Goal: Complete application form: Complete application form

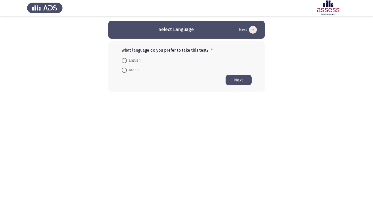
click at [134, 70] on span "Arabic" at bounding box center [133, 70] width 13 height 6
click at [127, 70] on input "Arabic" at bounding box center [124, 70] width 5 height 5
radio input "true"
click at [240, 80] on button "Next" at bounding box center [239, 80] width 26 height 10
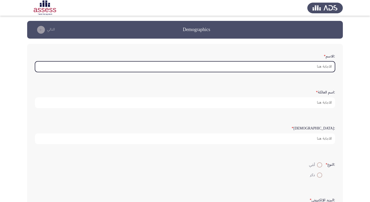
click at [311, 64] on input ":الاسم *" at bounding box center [185, 66] width 300 height 11
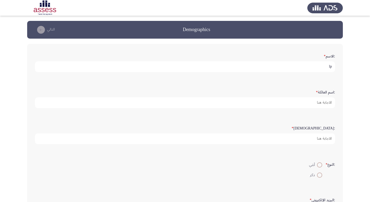
type input "l"
drag, startPoint x: 322, startPoint y: 67, endPoint x: 281, endPoint y: 69, distance: 40.5
click at [281, 69] on input "[PERSON_NAME]" at bounding box center [185, 66] width 300 height 11
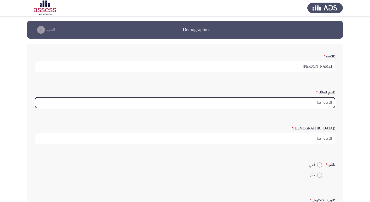
click at [328, 102] on input ":اسم العائلة *" at bounding box center [185, 102] width 300 height 11
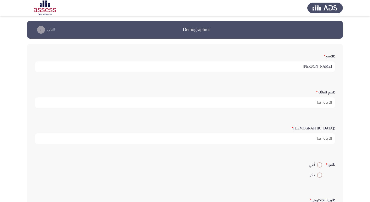
click at [320, 66] on input "[PERSON_NAME]" at bounding box center [185, 66] width 300 height 11
type input "[PERSON_NAME]"
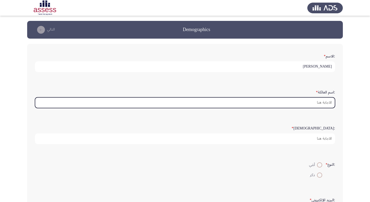
click at [319, 105] on input ":اسم العائلة *" at bounding box center [185, 102] width 300 height 11
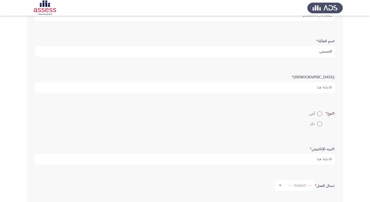
scroll to position [52, 0]
type input "الحسيني"
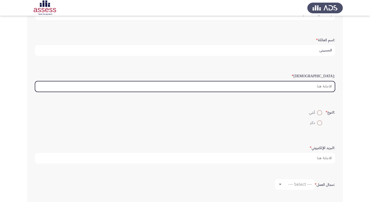
click at [316, 87] on input ":السن *" at bounding box center [185, 86] width 300 height 11
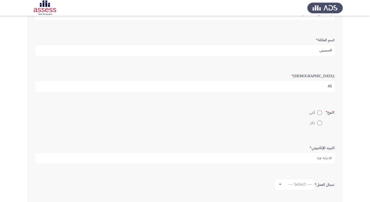
type input "45"
click at [319, 123] on span at bounding box center [319, 122] width 5 height 5
click at [319, 123] on input "ذكر" at bounding box center [319, 122] width 5 height 5
radio input "true"
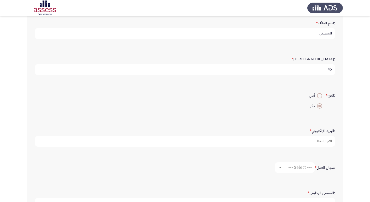
scroll to position [104, 0]
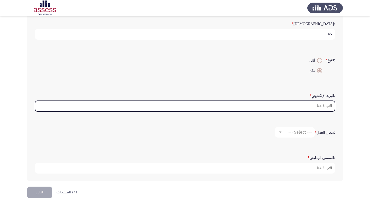
click at [308, 107] on input ":البريد الإلكتروني *" at bounding box center [185, 106] width 300 height 11
type input "ة"
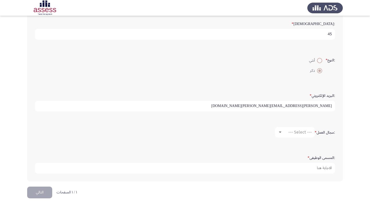
type input "[PERSON_NAME][EMAIL_ADDRESS][PERSON_NAME][DOMAIN_NAME]"
click at [298, 131] on span "--- Select ---" at bounding box center [299, 132] width 23 height 5
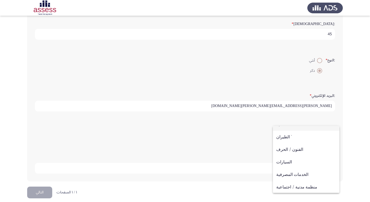
scroll to position [0, 0]
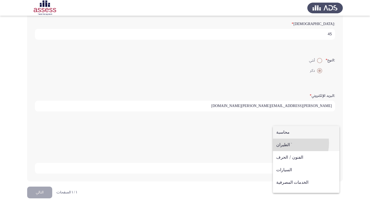
click at [286, 143] on span "الطيران `" at bounding box center [306, 144] width 60 height 13
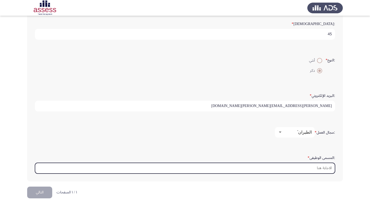
click at [306, 166] on input ":المسمى الوظيفى *" at bounding box center [185, 168] width 300 height 11
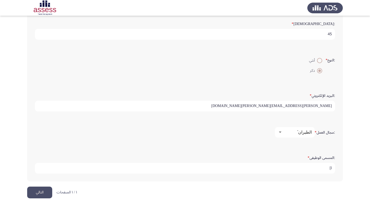
type input "l"
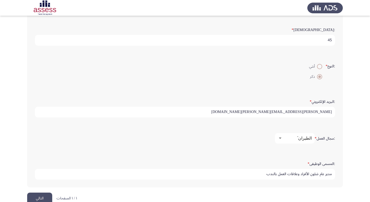
scroll to position [110, 0]
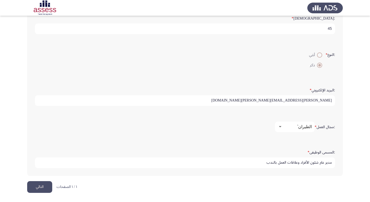
type input "مدير عام شئون الأفراد وعلاقات العمل بالندب"
click at [44, 185] on button "التالي" at bounding box center [39, 187] width 25 height 12
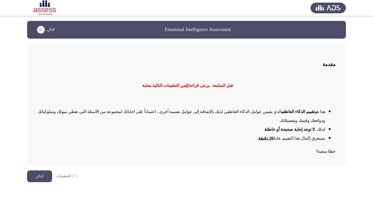
click at [42, 170] on button "التالي" at bounding box center [39, 176] width 25 height 12
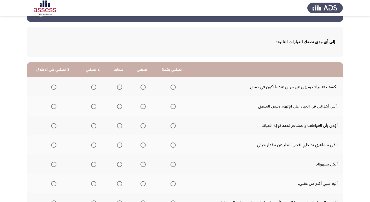
scroll to position [26, 0]
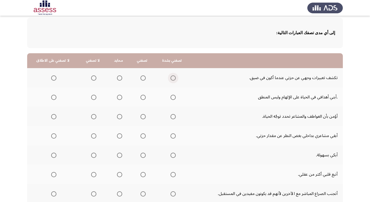
click at [173, 76] on span "Select an option" at bounding box center [172, 77] width 5 height 5
click at [173, 76] on input "Select an option" at bounding box center [172, 77] width 5 height 5
click at [91, 97] on span "Select an option" at bounding box center [93, 97] width 5 height 5
click at [91, 97] on input "Select an option" at bounding box center [93, 97] width 5 height 5
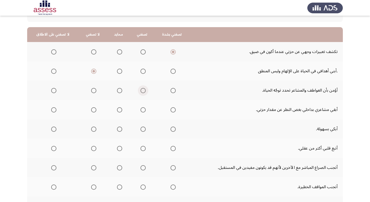
click at [142, 90] on span "Select an option" at bounding box center [142, 90] width 5 height 5
click at [142, 90] on input "Select an option" at bounding box center [142, 90] width 5 height 5
click at [172, 110] on span "Select an option" at bounding box center [172, 109] width 5 height 5
click at [172, 110] on input "Select an option" at bounding box center [172, 109] width 5 height 5
click at [52, 130] on span "Select an option" at bounding box center [53, 128] width 5 height 5
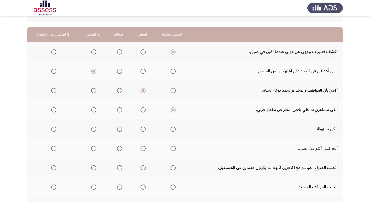
click at [52, 130] on input "Select an option" at bounding box center [53, 128] width 5 height 5
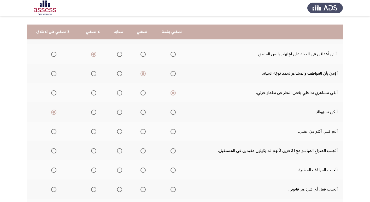
scroll to position [78, 0]
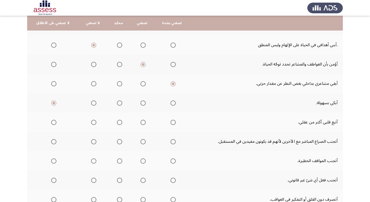
drag, startPoint x: 142, startPoint y: 124, endPoint x: 155, endPoint y: 121, distance: 13.3
click at [155, 121] on tr "أتبع قلبي أكثر من عقلي." at bounding box center [184, 121] width 315 height 19
click at [142, 123] on span "Select an option" at bounding box center [142, 122] width 5 height 5
click at [142, 123] on input "Select an option" at bounding box center [142, 122] width 5 height 5
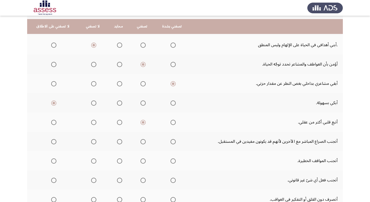
scroll to position [104, 0]
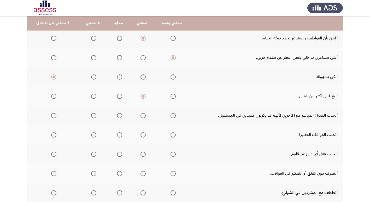
click at [117, 118] on span "Select an option" at bounding box center [119, 115] width 5 height 5
click at [117, 118] on input "Select an option" at bounding box center [119, 115] width 5 height 5
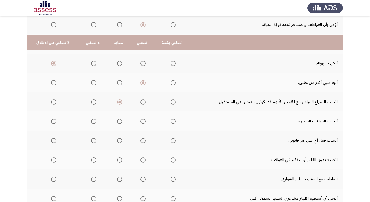
scroll to position [156, 0]
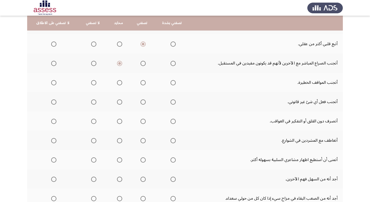
click at [117, 83] on span "Select an option" at bounding box center [119, 82] width 5 height 5
click at [117, 83] on input "Select an option" at bounding box center [119, 82] width 5 height 5
click at [173, 102] on span "Select an option" at bounding box center [173, 102] width 0 height 0
click at [171, 102] on input "Select an option" at bounding box center [172, 101] width 5 height 5
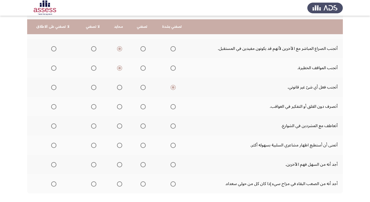
scroll to position [183, 0]
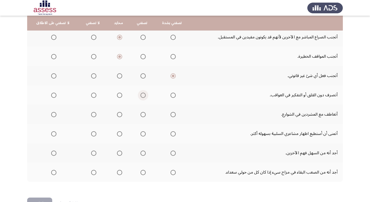
click at [143, 96] on span "Select an option" at bounding box center [142, 95] width 5 height 5
click at [143, 96] on input "Select an option" at bounding box center [142, 95] width 5 height 5
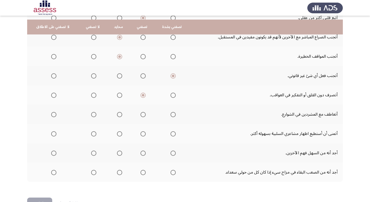
scroll to position [199, 0]
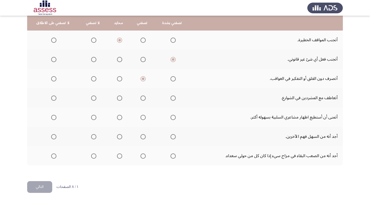
click at [170, 98] on span "Select an option" at bounding box center [172, 97] width 5 height 5
click at [170, 98] on input "Select an option" at bounding box center [172, 97] width 5 height 5
click at [141, 117] on span "Select an option" at bounding box center [142, 117] width 5 height 5
click at [141, 117] on input "Select an option" at bounding box center [142, 117] width 5 height 5
click at [173, 137] on span "Select an option" at bounding box center [173, 137] width 0 height 0
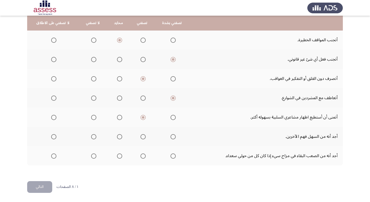
click at [171, 137] on input "Select an option" at bounding box center [172, 136] width 5 height 5
click at [170, 157] on span "Select an option" at bounding box center [172, 155] width 5 height 5
click at [170, 157] on input "Select an option" at bounding box center [172, 155] width 5 height 5
click at [41, 187] on button "التالي" at bounding box center [39, 187] width 25 height 12
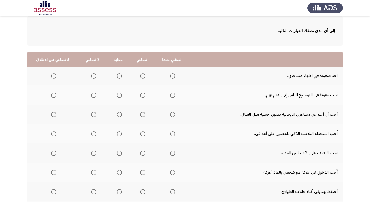
scroll to position [26, 0]
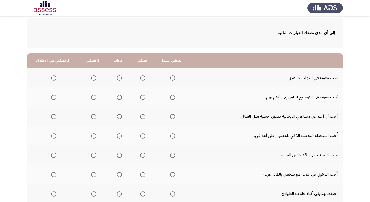
click at [140, 79] on span "Select an option" at bounding box center [142, 77] width 5 height 5
click at [140, 79] on input "Select an option" at bounding box center [142, 77] width 5 height 5
click at [52, 98] on span "Select an option" at bounding box center [53, 97] width 5 height 5
click at [52, 98] on input "Select an option" at bounding box center [53, 97] width 5 height 5
click at [171, 117] on span "Select an option" at bounding box center [172, 116] width 5 height 5
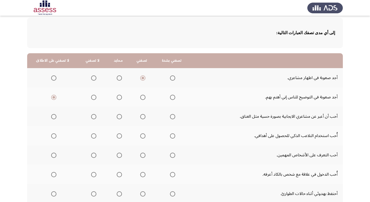
click at [171, 117] on input "Select an option" at bounding box center [172, 116] width 5 height 5
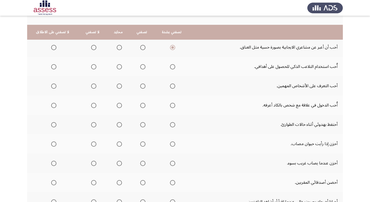
scroll to position [104, 0]
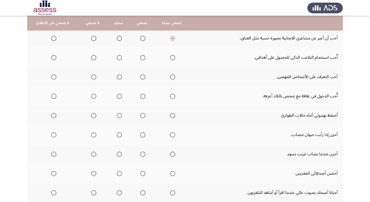
click at [117, 57] on span "Select an option" at bounding box center [119, 57] width 5 height 5
click at [117, 57] on input "Select an option" at bounding box center [119, 57] width 5 height 5
click at [118, 76] on span "Select an option" at bounding box center [119, 76] width 5 height 5
click at [118, 76] on input "Select an option" at bounding box center [119, 76] width 5 height 5
click at [92, 96] on span "Select an option" at bounding box center [93, 96] width 5 height 5
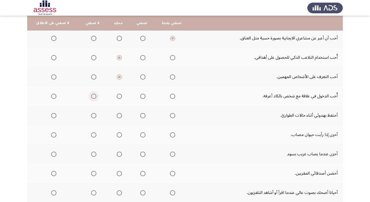
click at [92, 96] on input "Select an option" at bounding box center [93, 96] width 5 height 5
click at [143, 116] on span "Select an option" at bounding box center [143, 116] width 0 height 0
click at [141, 116] on input "Select an option" at bounding box center [142, 115] width 5 height 5
click at [171, 135] on span "Select an option" at bounding box center [172, 134] width 5 height 5
click at [171, 135] on input "Select an option" at bounding box center [172, 134] width 5 height 5
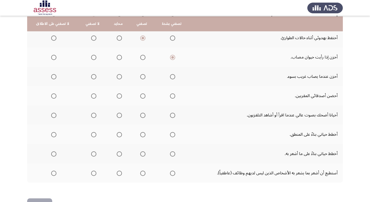
scroll to position [183, 0]
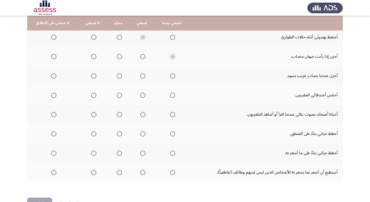
click at [142, 76] on span "Select an option" at bounding box center [142, 75] width 5 height 5
click at [142, 76] on input "Select an option" at bounding box center [142, 75] width 5 height 5
click at [142, 76] on span "Select an option" at bounding box center [142, 76] width 3 height 3
click at [171, 96] on span "Select an option" at bounding box center [172, 95] width 5 height 5
click at [171, 96] on input "Select an option" at bounding box center [172, 95] width 5 height 5
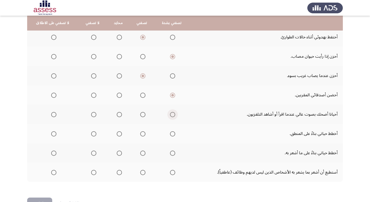
click at [170, 115] on span "Select an option" at bounding box center [172, 114] width 5 height 5
click at [170, 115] on input "Select an option" at bounding box center [172, 114] width 5 height 5
click at [142, 134] on span "Select an option" at bounding box center [142, 133] width 5 height 5
click at [142, 134] on input "Select an option" at bounding box center [142, 133] width 5 height 5
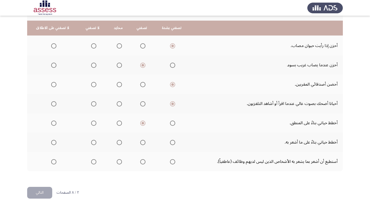
scroll to position [199, 0]
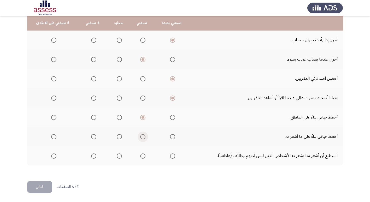
click at [140, 136] on span "Select an option" at bounding box center [142, 136] width 5 height 5
click at [140, 136] on input "Select an option" at bounding box center [142, 136] width 5 height 5
click at [117, 155] on span "Select an option" at bounding box center [119, 155] width 5 height 5
click at [117, 155] on input "Select an option" at bounding box center [119, 155] width 5 height 5
click at [37, 186] on button "التالي" at bounding box center [39, 187] width 25 height 12
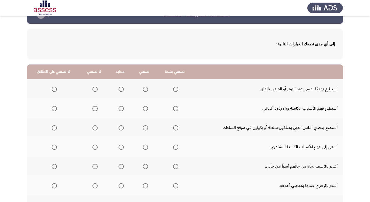
scroll to position [26, 0]
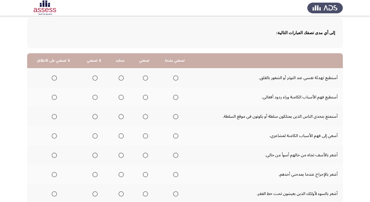
click at [173, 79] on span "Select an option" at bounding box center [175, 77] width 5 height 5
click at [173, 79] on input "Select an option" at bounding box center [175, 77] width 5 height 5
click at [143, 96] on span "Select an option" at bounding box center [145, 97] width 5 height 5
click at [143, 96] on input "Select an option" at bounding box center [145, 97] width 5 height 5
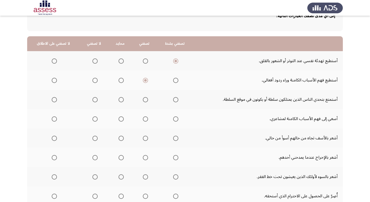
scroll to position [52, 0]
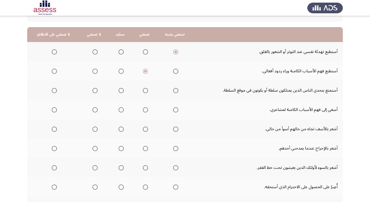
click at [94, 92] on span "Select an option" at bounding box center [94, 90] width 5 height 5
click at [94, 92] on input "Select an option" at bounding box center [94, 90] width 5 height 5
click at [144, 111] on span "Select an option" at bounding box center [145, 109] width 5 height 5
click at [144, 111] on input "Select an option" at bounding box center [145, 109] width 5 height 5
click at [143, 130] on span "Select an option" at bounding box center [145, 128] width 5 height 5
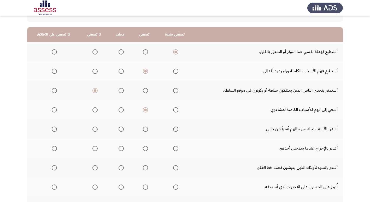
click at [143, 130] on input "Select an option" at bounding box center [145, 128] width 5 height 5
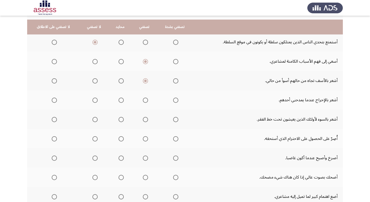
scroll to position [104, 0]
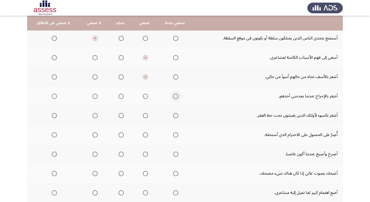
click at [173, 97] on span "Select an option" at bounding box center [175, 96] width 5 height 5
click at [173, 97] on input "Select an option" at bounding box center [175, 96] width 5 height 5
click at [143, 117] on span "Select an option" at bounding box center [145, 115] width 5 height 5
click at [143, 117] on input "Select an option" at bounding box center [145, 115] width 5 height 5
click at [144, 135] on span "Select an option" at bounding box center [145, 134] width 5 height 5
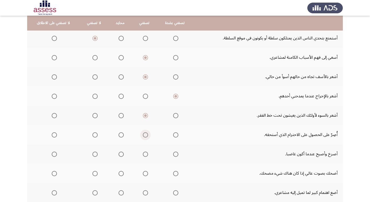
click at [144, 135] on input "Select an option" at bounding box center [145, 134] width 5 height 5
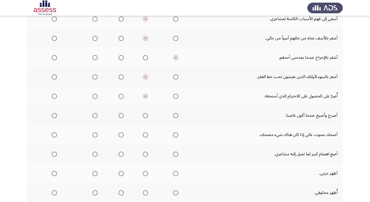
scroll to position [156, 0]
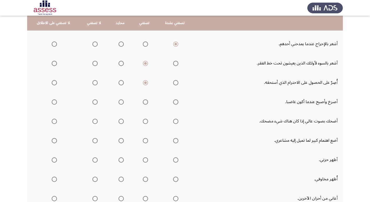
click at [56, 102] on span "Select an option" at bounding box center [54, 101] width 5 height 5
click at [56, 102] on input "Select an option" at bounding box center [54, 101] width 5 height 5
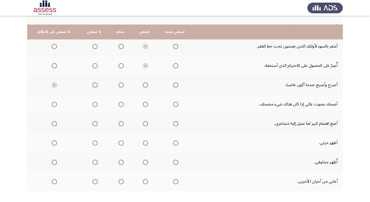
scroll to position [183, 0]
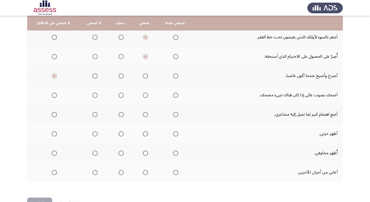
click at [145, 95] on span "Select an option" at bounding box center [145, 95] width 5 height 5
click at [145, 95] on input "Select an option" at bounding box center [145, 95] width 5 height 5
click at [144, 115] on span "Select an option" at bounding box center [145, 114] width 5 height 5
click at [144, 115] on input "Select an option" at bounding box center [145, 114] width 5 height 5
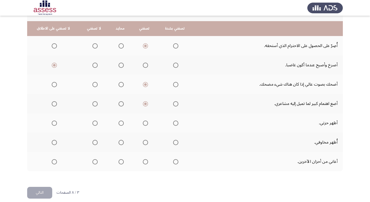
scroll to position [199, 0]
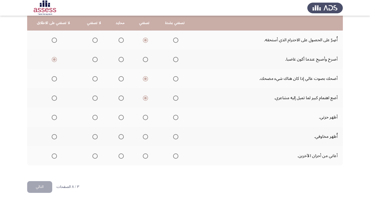
click at [145, 118] on span "Select an option" at bounding box center [145, 117] width 5 height 5
click at [145, 118] on input "Select an option" at bounding box center [145, 117] width 5 height 5
click at [144, 136] on span "Select an option" at bounding box center [145, 136] width 5 height 5
click at [144, 136] on input "Select an option" at bounding box center [145, 136] width 5 height 5
click at [119, 139] on span "Select an option" at bounding box center [120, 136] width 5 height 5
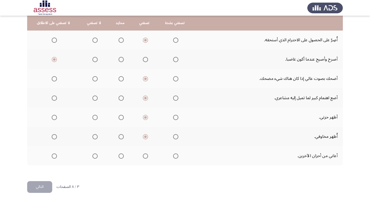
click at [119, 139] on input "Select an option" at bounding box center [120, 136] width 5 height 5
click at [145, 156] on span "Select an option" at bounding box center [145, 155] width 5 height 5
click at [145, 156] on input "Select an option" at bounding box center [145, 155] width 5 height 5
click at [41, 183] on button "التالي" at bounding box center [39, 187] width 25 height 12
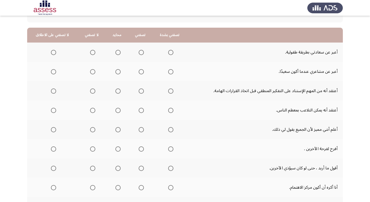
scroll to position [52, 0]
click at [92, 51] on span "Select an option" at bounding box center [92, 51] width 5 height 5
click at [92, 51] on input "Select an option" at bounding box center [92, 51] width 5 height 5
click at [141, 72] on span "Select an option" at bounding box center [140, 71] width 5 height 5
click at [141, 72] on input "Select an option" at bounding box center [140, 71] width 5 height 5
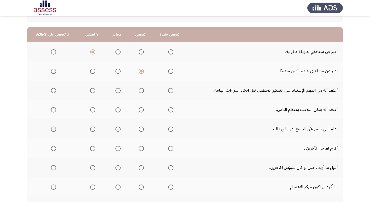
click at [168, 91] on span "Select an option" at bounding box center [170, 90] width 5 height 5
click at [168, 91] on input "Select an option" at bounding box center [170, 90] width 5 height 5
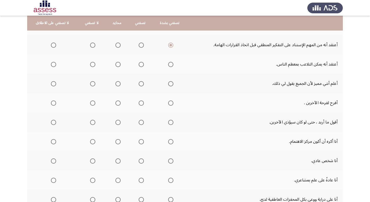
scroll to position [104, 0]
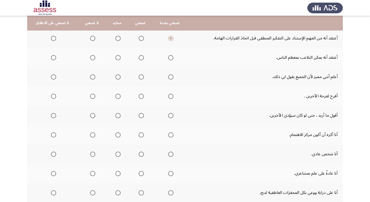
click at [52, 56] on span "Select an option" at bounding box center [53, 57] width 5 height 5
click at [52, 56] on input "Select an option" at bounding box center [53, 57] width 5 height 5
click at [140, 76] on span "Select an option" at bounding box center [140, 76] width 5 height 5
click at [140, 76] on input "Select an option" at bounding box center [140, 76] width 5 height 5
click at [168, 96] on span "Select an option" at bounding box center [170, 96] width 5 height 5
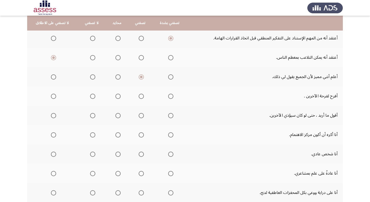
click at [168, 96] on input "Select an option" at bounding box center [170, 96] width 5 height 5
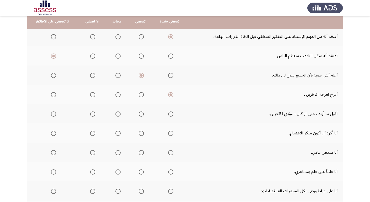
scroll to position [130, 0]
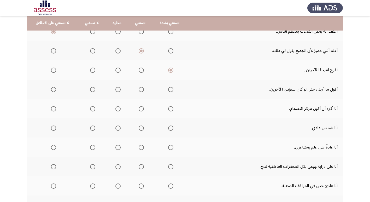
click at [52, 89] on span "Select an option" at bounding box center [53, 89] width 5 height 5
click at [52, 89] on input "Select an option" at bounding box center [53, 89] width 5 height 5
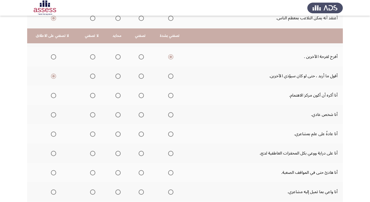
scroll to position [156, 0]
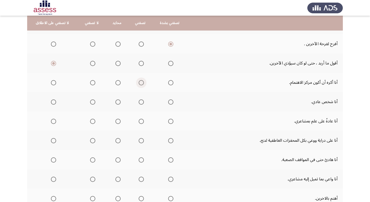
click at [141, 82] on span "Select an option" at bounding box center [140, 82] width 5 height 5
click at [141, 82] on input "Select an option" at bounding box center [140, 82] width 5 height 5
click at [142, 102] on span "Select an option" at bounding box center [140, 101] width 5 height 5
click at [142, 102] on input "Select an option" at bounding box center [140, 101] width 5 height 5
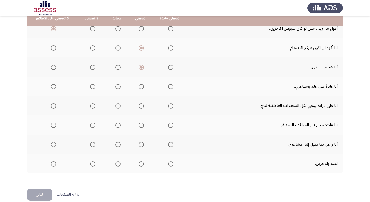
scroll to position [199, 0]
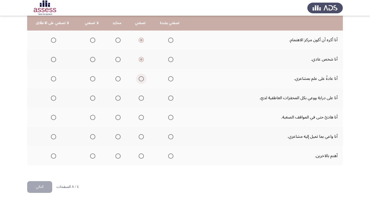
click at [140, 79] on span "Select an option" at bounding box center [140, 78] width 5 height 5
click at [140, 79] on input "Select an option" at bounding box center [140, 78] width 5 height 5
click at [139, 98] on span "Select an option" at bounding box center [140, 97] width 5 height 5
click at [139, 98] on input "Select an option" at bounding box center [140, 97] width 5 height 5
click at [139, 118] on span "Select an option" at bounding box center [140, 117] width 5 height 5
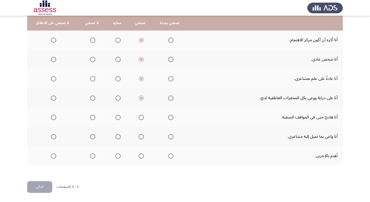
click at [139, 118] on input "Select an option" at bounding box center [140, 117] width 5 height 5
click at [142, 138] on span "Select an option" at bounding box center [140, 136] width 5 height 5
click at [142, 138] on input "Select an option" at bounding box center [140, 136] width 5 height 5
click at [170, 156] on span "Select an option" at bounding box center [170, 155] width 5 height 5
click at [170, 156] on input "Select an option" at bounding box center [170, 155] width 5 height 5
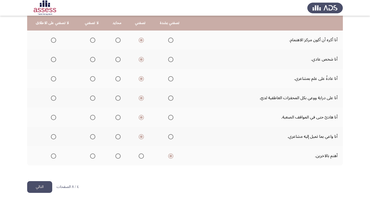
click at [39, 185] on button "التالي" at bounding box center [39, 187] width 25 height 12
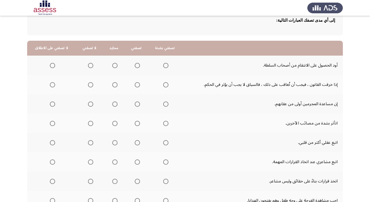
scroll to position [52, 0]
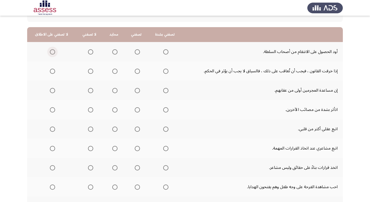
click at [52, 52] on span "Select an option" at bounding box center [52, 52] width 0 height 0
click at [52, 52] on input "Select an option" at bounding box center [52, 51] width 5 height 5
click at [112, 69] on span "Select an option" at bounding box center [114, 71] width 5 height 5
click at [112, 69] on input "Select an option" at bounding box center [114, 71] width 5 height 5
click at [88, 91] on span "Select an option" at bounding box center [90, 90] width 5 height 5
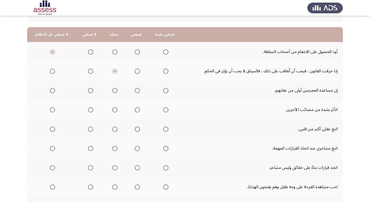
click at [88, 91] on input "Select an option" at bounding box center [90, 90] width 5 height 5
click at [52, 90] on span "Select an option" at bounding box center [52, 90] width 0 height 0
click at [52, 90] on input "Select an option" at bounding box center [52, 90] width 5 height 5
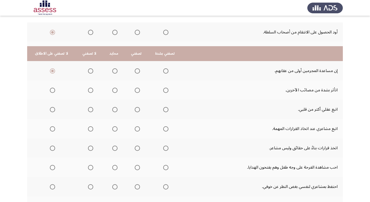
scroll to position [104, 0]
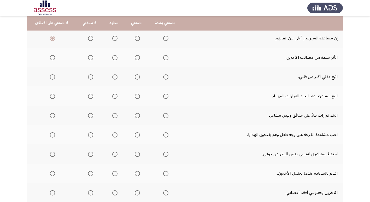
click at [163, 58] on span "Select an option" at bounding box center [165, 57] width 5 height 5
click at [163, 58] on input "Select an option" at bounding box center [165, 57] width 5 height 5
click at [113, 77] on span "Select an option" at bounding box center [114, 76] width 5 height 5
click at [113, 77] on input "Select an option" at bounding box center [114, 76] width 5 height 5
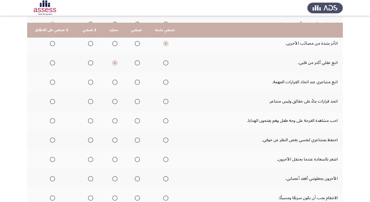
scroll to position [130, 0]
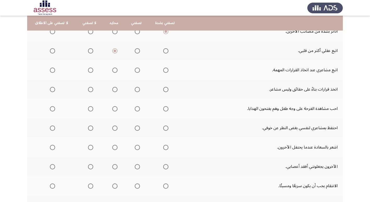
click at [90, 70] on span "Select an option" at bounding box center [90, 70] width 5 height 5
click at [90, 70] on input "Select an option" at bounding box center [90, 70] width 5 height 5
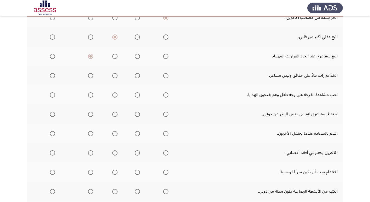
scroll to position [156, 0]
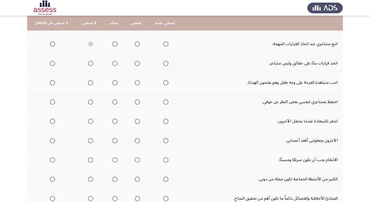
click at [136, 63] on span "Select an option" at bounding box center [137, 63] width 5 height 5
click at [136, 63] on input "Select an option" at bounding box center [137, 63] width 5 height 5
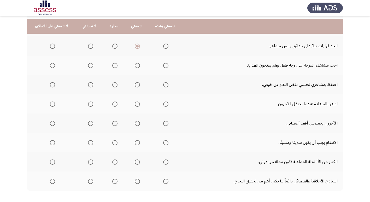
scroll to position [183, 0]
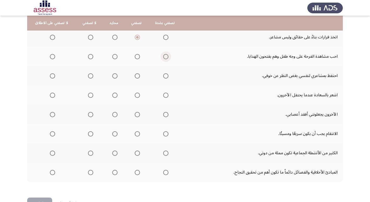
click at [164, 57] on span "Select an option" at bounding box center [165, 56] width 5 height 5
click at [164, 57] on input "Select an option" at bounding box center [165, 56] width 5 height 5
click at [135, 75] on span "Select an option" at bounding box center [137, 75] width 5 height 5
click at [135, 75] on input "Select an option" at bounding box center [137, 75] width 5 height 5
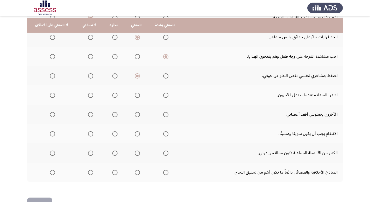
scroll to position [199, 0]
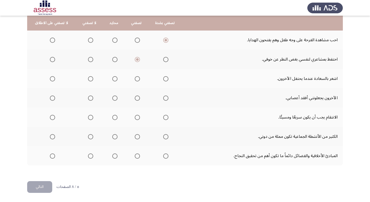
click at [163, 79] on span "Select an option" at bounding box center [165, 78] width 5 height 5
click at [163, 79] on input "Select an option" at bounding box center [165, 78] width 5 height 5
click at [90, 98] on span "Select an option" at bounding box center [90, 97] width 5 height 5
click at [90, 98] on input "Select an option" at bounding box center [90, 97] width 5 height 5
click at [50, 118] on span "Select an option" at bounding box center [52, 117] width 5 height 5
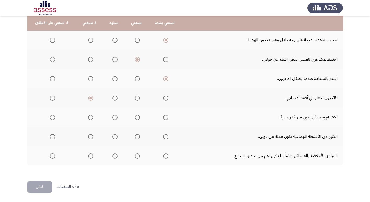
click at [50, 118] on input "Select an option" at bounding box center [52, 117] width 5 height 5
click at [137, 137] on span "Select an option" at bounding box center [137, 137] width 0 height 0
click at [135, 137] on input "Select an option" at bounding box center [137, 136] width 5 height 5
click at [166, 156] on span "Select an option" at bounding box center [166, 156] width 0 height 0
click at [163, 156] on input "Select an option" at bounding box center [165, 155] width 5 height 5
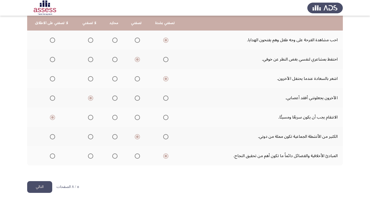
click at [45, 185] on button "التالي" at bounding box center [39, 187] width 25 height 12
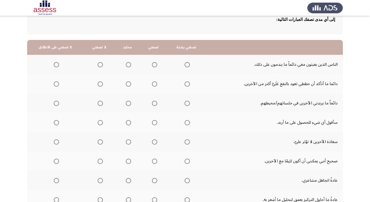
scroll to position [52, 0]
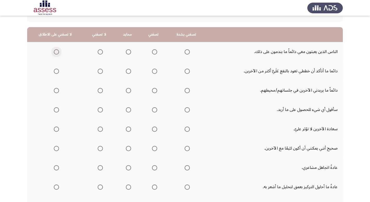
click at [56, 51] on span "Select an option" at bounding box center [56, 51] width 5 height 5
click at [56, 51] on input "Select an option" at bounding box center [56, 51] width 5 height 5
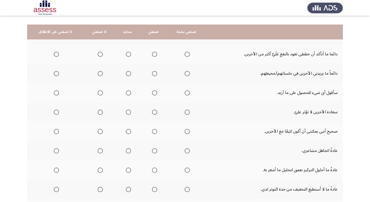
scroll to position [78, 0]
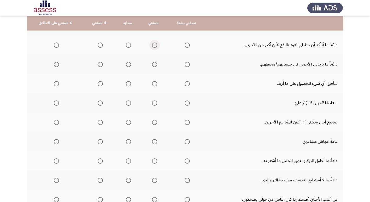
click at [152, 46] on span "Select an option" at bounding box center [154, 45] width 5 height 5
click at [152, 46] on input "Select an option" at bounding box center [154, 45] width 5 height 5
click at [154, 65] on span "Select an option" at bounding box center [154, 64] width 5 height 5
click at [154, 65] on input "Select an option" at bounding box center [154, 64] width 5 height 5
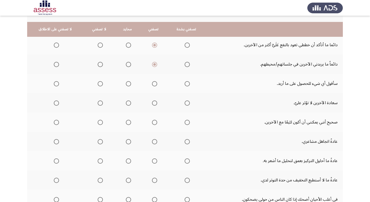
scroll to position [104, 0]
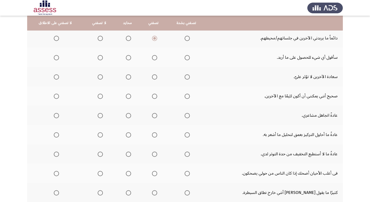
click at [100, 58] on span "Select an option" at bounding box center [100, 58] width 0 height 0
click at [99, 58] on input "Select an option" at bounding box center [100, 57] width 5 height 5
click at [57, 76] on span "Select an option" at bounding box center [56, 76] width 5 height 5
click at [57, 76] on input "Select an option" at bounding box center [56, 76] width 5 height 5
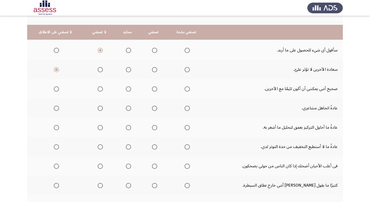
scroll to position [121, 0]
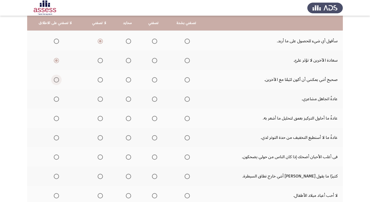
click at [56, 80] on span "Select an option" at bounding box center [56, 79] width 5 height 5
click at [56, 80] on input "Select an option" at bounding box center [56, 79] width 5 height 5
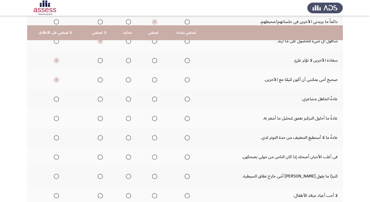
scroll to position [147, 0]
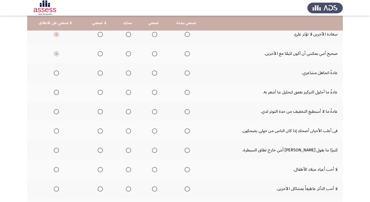
click at [153, 74] on span "Select an option" at bounding box center [154, 72] width 5 height 5
click at [153, 74] on input "Select an option" at bounding box center [154, 72] width 5 height 5
click at [155, 94] on span "Select an option" at bounding box center [154, 92] width 5 height 5
click at [155, 94] on input "Select an option" at bounding box center [154, 92] width 5 height 5
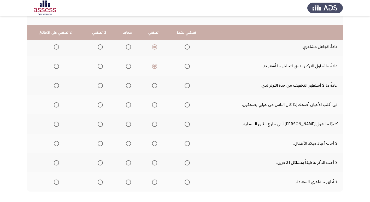
scroll to position [199, 0]
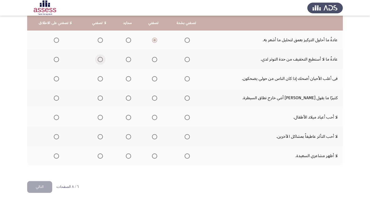
click at [100, 60] on span "Select an option" at bounding box center [100, 59] width 5 height 5
click at [100, 60] on input "Select an option" at bounding box center [100, 59] width 5 height 5
click at [184, 80] on span "Select an option" at bounding box center [186, 78] width 5 height 5
click at [184, 80] on input "Select an option" at bounding box center [186, 78] width 5 height 5
click at [57, 98] on span "Select an option" at bounding box center [56, 97] width 5 height 5
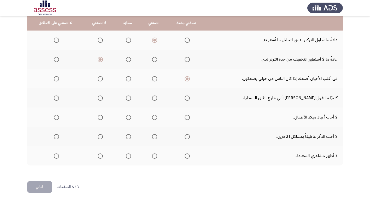
click at [57, 98] on input "Select an option" at bounding box center [56, 97] width 5 height 5
click at [56, 118] on span "Select an option" at bounding box center [56, 117] width 5 height 5
click at [56, 118] on input "Select an option" at bounding box center [56, 117] width 5 height 5
click at [55, 136] on span "Select an option" at bounding box center [56, 136] width 5 height 5
click at [55, 136] on input "Select an option" at bounding box center [56, 136] width 5 height 5
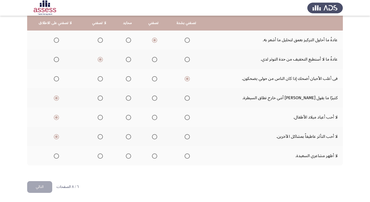
click at [56, 156] on span "Select an option" at bounding box center [56, 155] width 5 height 5
click at [56, 156] on input "Select an option" at bounding box center [56, 155] width 5 height 5
click at [49, 184] on button "التالي" at bounding box center [39, 187] width 25 height 12
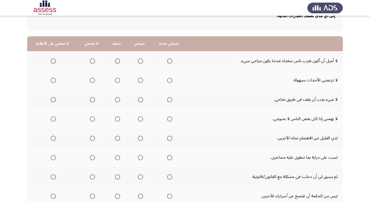
scroll to position [52, 0]
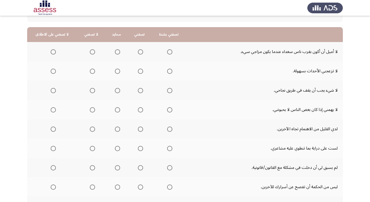
click at [138, 52] on span "Select an option" at bounding box center [140, 51] width 5 height 5
click at [138, 52] on input "Select an option" at bounding box center [140, 51] width 5 height 5
click at [93, 73] on span "Select an option" at bounding box center [92, 71] width 5 height 5
click at [93, 73] on input "Select an option" at bounding box center [92, 71] width 5 height 5
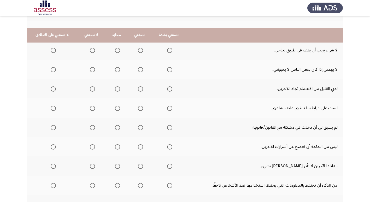
scroll to position [104, 0]
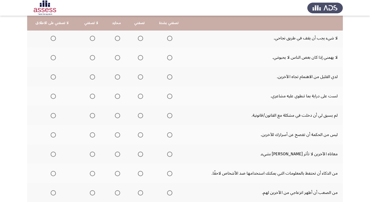
click at [90, 40] on span "Select an option" at bounding box center [92, 38] width 5 height 5
click at [90, 40] on input "Select an option" at bounding box center [92, 38] width 5 height 5
click at [91, 58] on span "Select an option" at bounding box center [92, 57] width 5 height 5
click at [91, 58] on input "Select an option" at bounding box center [92, 57] width 5 height 5
click at [91, 97] on span "Select an option" at bounding box center [92, 96] width 5 height 5
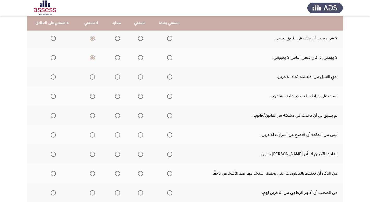
click at [91, 97] on input "Select an option" at bounding box center [92, 96] width 5 height 5
click at [91, 78] on span "Select an option" at bounding box center [92, 76] width 5 height 5
click at [91, 78] on input "Select an option" at bounding box center [92, 76] width 5 height 5
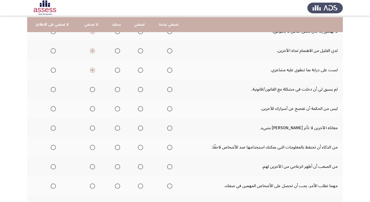
scroll to position [156, 0]
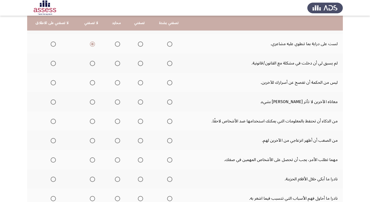
click at [169, 64] on span "Select an option" at bounding box center [169, 63] width 5 height 5
click at [169, 64] on input "Select an option" at bounding box center [169, 63] width 5 height 5
click at [168, 83] on span "Select an option" at bounding box center [169, 82] width 5 height 5
click at [168, 83] on input "Select an option" at bounding box center [169, 82] width 5 height 5
click at [53, 101] on span "Select an option" at bounding box center [53, 101] width 5 height 5
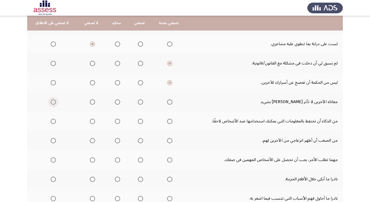
click at [53, 101] on input "Select an option" at bounding box center [53, 101] width 5 height 5
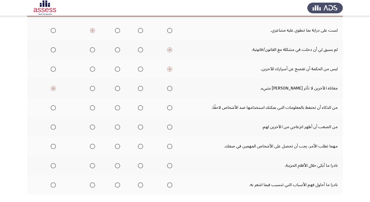
scroll to position [183, 0]
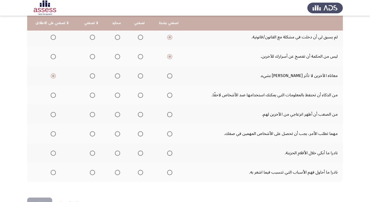
click at [55, 96] on span "Select an option" at bounding box center [53, 95] width 5 height 5
click at [55, 96] on input "Select an option" at bounding box center [53, 95] width 5 height 5
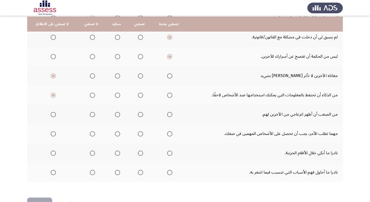
scroll to position [199, 0]
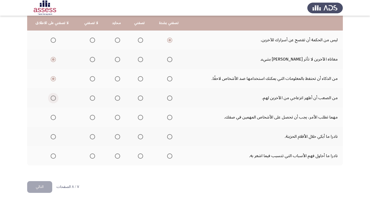
click at [52, 98] on span "Select an option" at bounding box center [53, 97] width 5 height 5
click at [52, 98] on input "Select an option" at bounding box center [53, 97] width 5 height 5
click at [90, 118] on span "Select an option" at bounding box center [92, 117] width 5 height 5
click at [90, 118] on input "Select an option" at bounding box center [92, 117] width 5 height 5
click at [169, 137] on span "Select an option" at bounding box center [169, 136] width 5 height 5
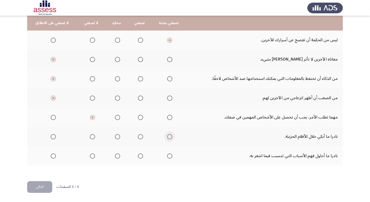
click at [169, 137] on input "Select an option" at bounding box center [169, 136] width 5 height 5
click at [91, 155] on span "Select an option" at bounding box center [92, 155] width 5 height 5
click at [91, 155] on input "Select an option" at bounding box center [92, 155] width 5 height 5
click at [47, 184] on button "التالي" at bounding box center [39, 187] width 25 height 12
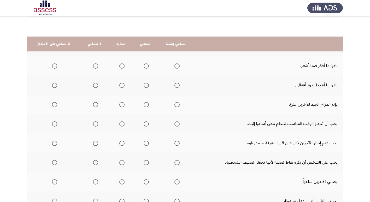
scroll to position [26, 0]
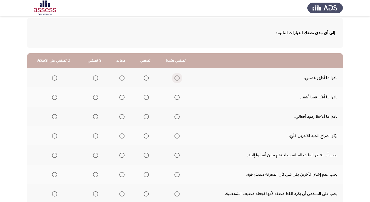
click at [175, 77] on span "Select an option" at bounding box center [176, 77] width 5 height 5
click at [175, 77] on input "Select an option" at bounding box center [176, 77] width 5 height 5
click at [95, 98] on span "Select an option" at bounding box center [95, 97] width 5 height 5
click at [95, 98] on input "Select an option" at bounding box center [95, 97] width 5 height 5
click at [56, 117] on span "Select an option" at bounding box center [54, 116] width 5 height 5
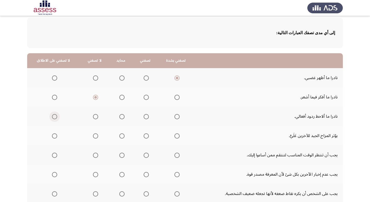
click at [56, 117] on input "Select an option" at bounding box center [54, 116] width 5 height 5
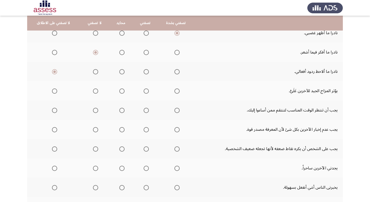
scroll to position [78, 0]
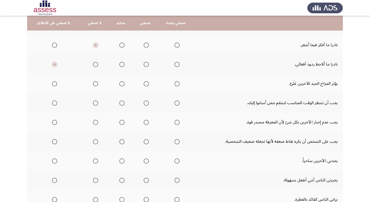
click at [175, 84] on span "Select an option" at bounding box center [176, 83] width 5 height 5
click at [175, 84] on input "Select an option" at bounding box center [176, 83] width 5 height 5
click at [54, 102] on span "Select an option" at bounding box center [54, 102] width 5 height 5
click at [54, 102] on input "Select an option" at bounding box center [54, 102] width 5 height 5
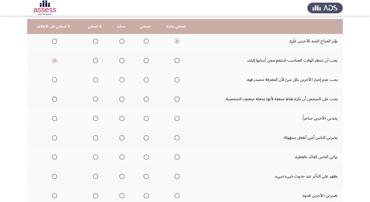
scroll to position [147, 0]
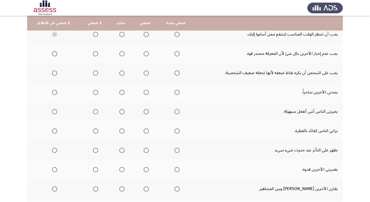
click at [121, 54] on span "Select an option" at bounding box center [121, 53] width 5 height 5
click at [121, 54] on input "Select an option" at bounding box center [121, 53] width 5 height 5
click at [143, 74] on span "Select an option" at bounding box center [145, 72] width 5 height 5
click at [143, 74] on input "Select an option" at bounding box center [145, 72] width 5 height 5
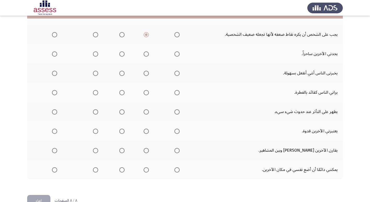
scroll to position [173, 0]
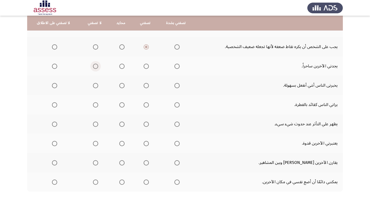
click at [94, 67] on span "Select an option" at bounding box center [95, 66] width 5 height 5
click at [94, 67] on input "Select an option" at bounding box center [95, 66] width 5 height 5
click at [55, 86] on span "Select an option" at bounding box center [54, 85] width 5 height 5
click at [55, 86] on input "Select an option" at bounding box center [54, 85] width 5 height 5
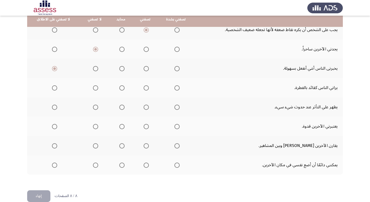
scroll to position [199, 0]
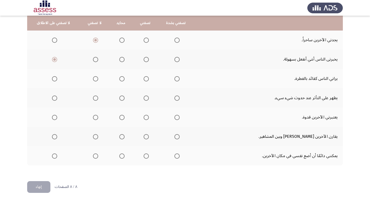
click at [94, 80] on span "Select an option" at bounding box center [95, 78] width 5 height 5
click at [94, 80] on input "Select an option" at bounding box center [95, 78] width 5 height 5
click at [174, 98] on span "Select an option" at bounding box center [176, 97] width 5 height 5
click at [174, 98] on input "Select an option" at bounding box center [176, 97] width 5 height 5
click at [176, 118] on span "Select an option" at bounding box center [176, 117] width 5 height 5
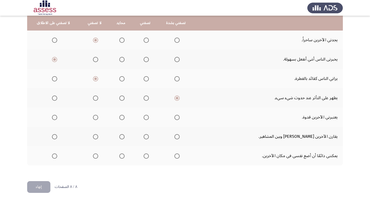
click at [176, 118] on input "Select an option" at bounding box center [176, 117] width 5 height 5
click at [95, 137] on span "Select an option" at bounding box center [95, 136] width 5 height 5
click at [95, 137] on input "Select an option" at bounding box center [95, 136] width 5 height 5
click at [144, 156] on span "Select an option" at bounding box center [145, 155] width 5 height 5
click at [144, 156] on input "Select an option" at bounding box center [145, 155] width 5 height 5
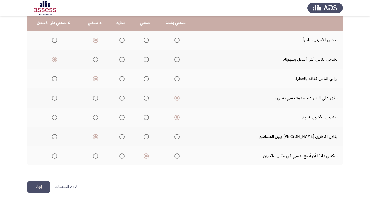
click at [43, 183] on button "إنهاء" at bounding box center [38, 187] width 23 height 12
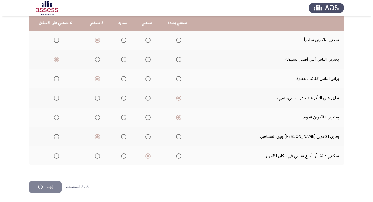
scroll to position [0, 0]
